Goal: Task Accomplishment & Management: Manage account settings

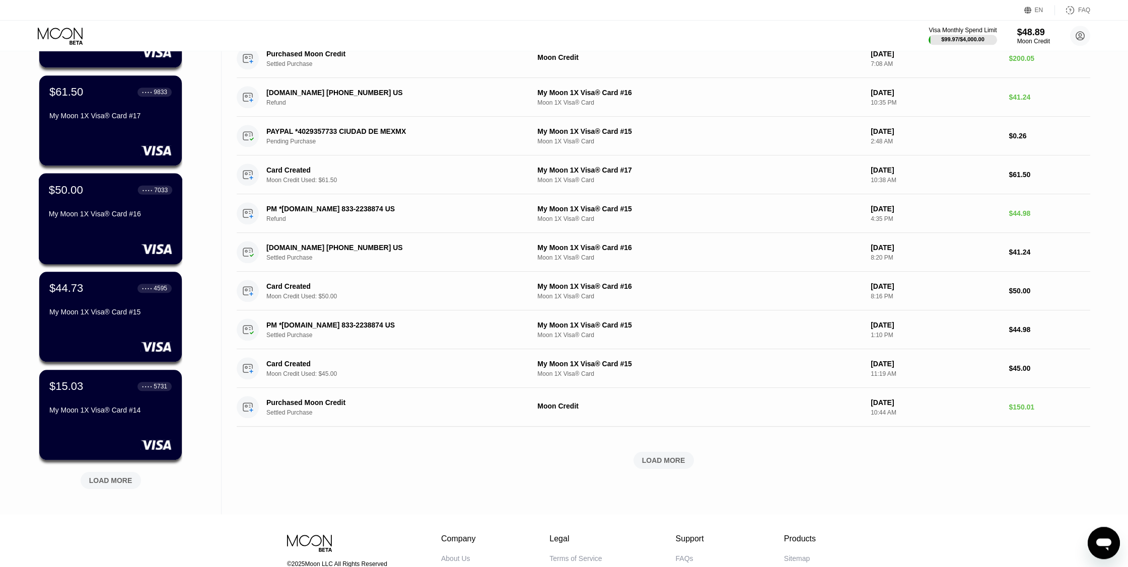
scroll to position [150, 0]
click at [105, 407] on div "$15.03 ● ● ● ● 5731 My Moon 1X Visa® Card #14" at bounding box center [110, 398] width 123 height 39
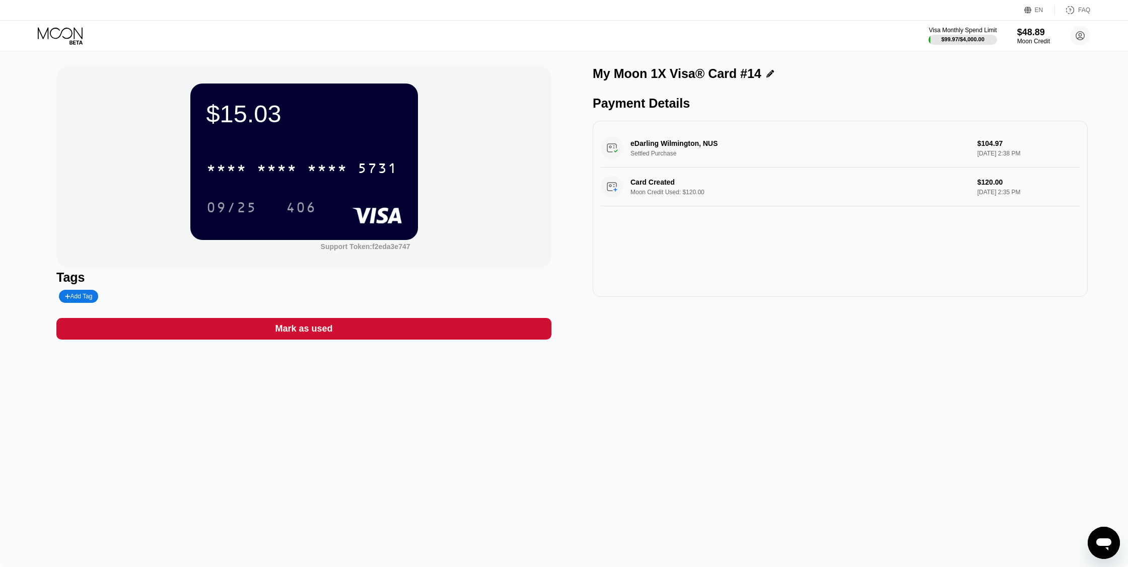
click at [716, 149] on div "eDarling Wilmington, NUS Settled Purchase $104.97 [DATE] 2:38 PM" at bounding box center [840, 148] width 479 height 39
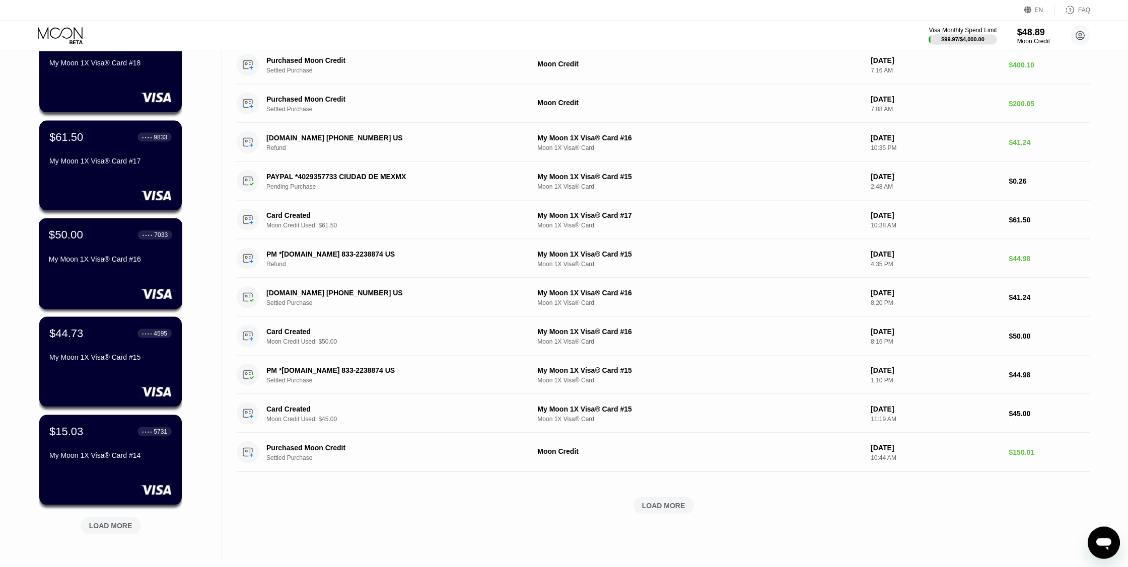
scroll to position [106, 0]
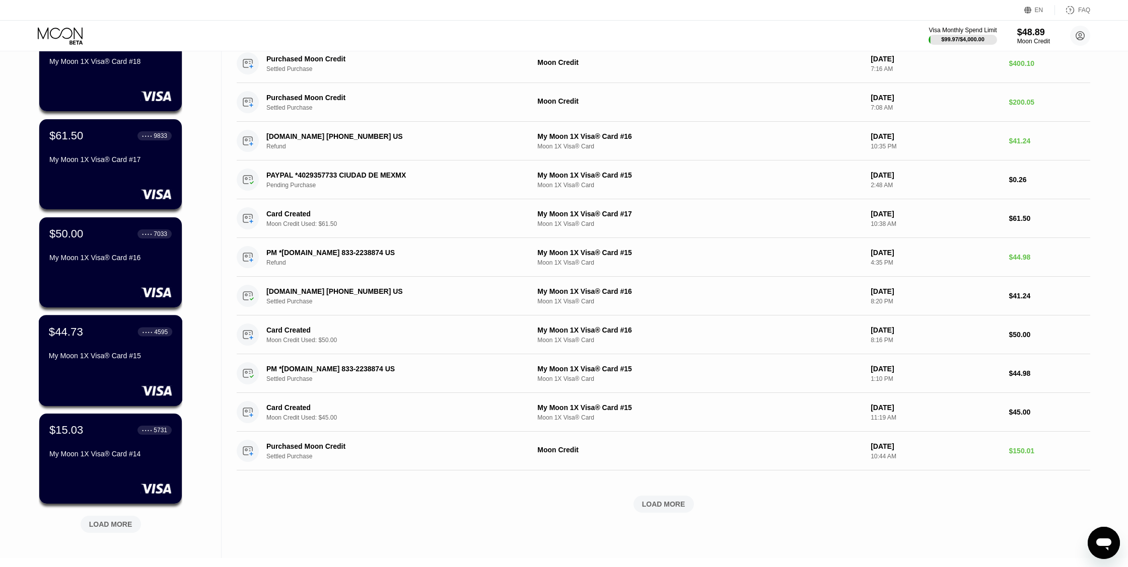
click at [115, 345] on div "$44.73 ● ● ● ● 4595 My Moon 1X Visa® Card #15" at bounding box center [110, 344] width 123 height 39
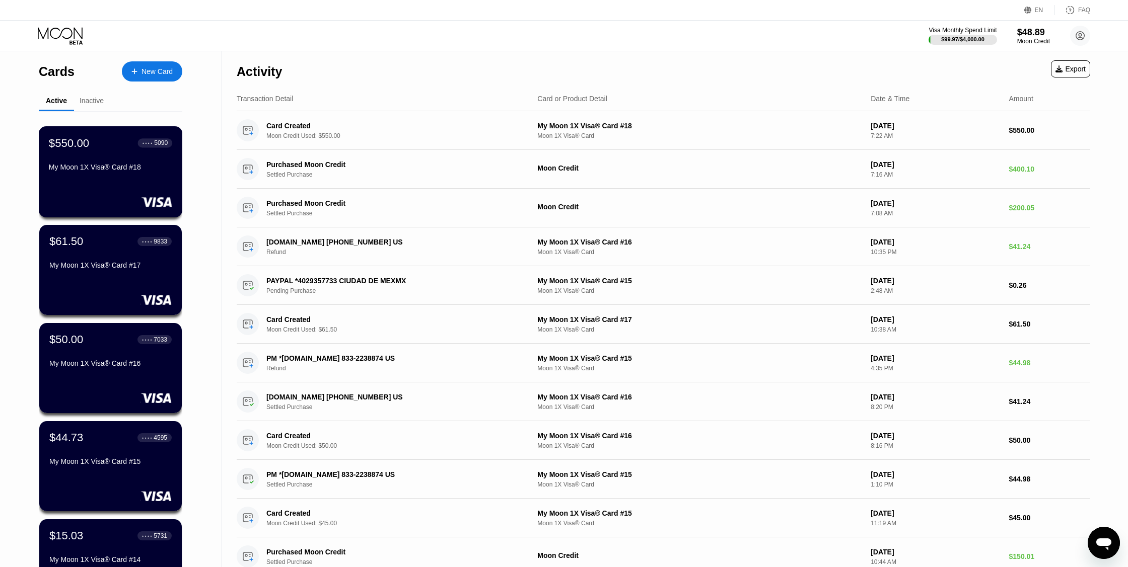
click at [119, 170] on div "My Moon 1X Visa® Card #18" at bounding box center [110, 167] width 123 height 8
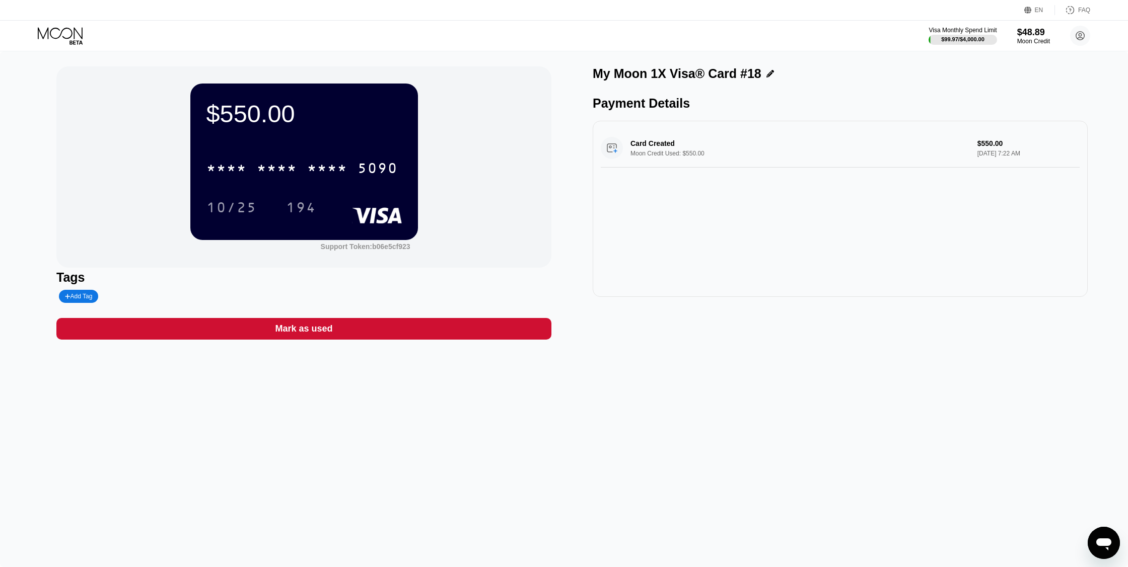
click at [575, 240] on div "$550.00 * * * * * * * * * * * * 5090 10/25 194 Support Token: b06e5cf923 Tags A…" at bounding box center [563, 202] width 1015 height 273
